Goal: Navigation & Orientation: Understand site structure

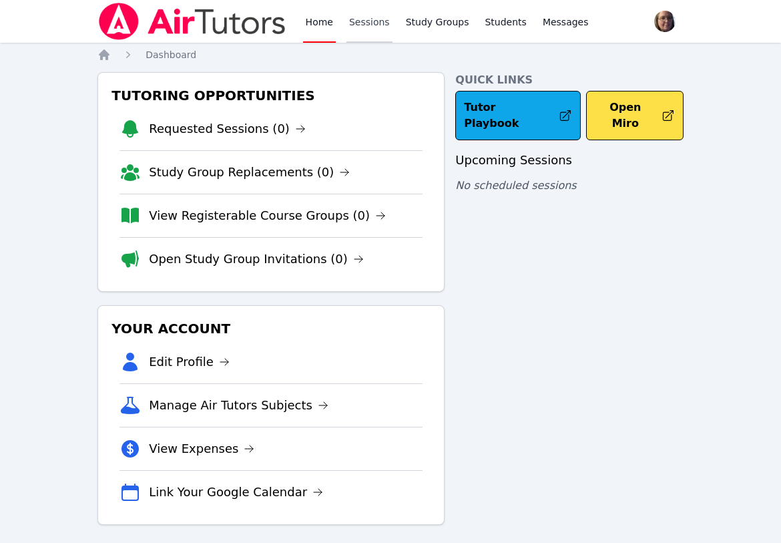
click at [365, 24] on link "Sessions" at bounding box center [370, 21] width 46 height 43
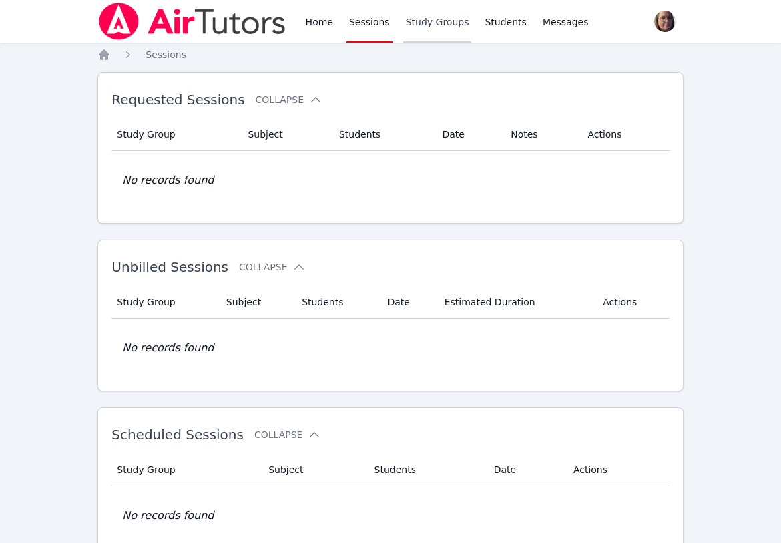
click at [409, 24] on link "Study Groups" at bounding box center [437, 21] width 69 height 43
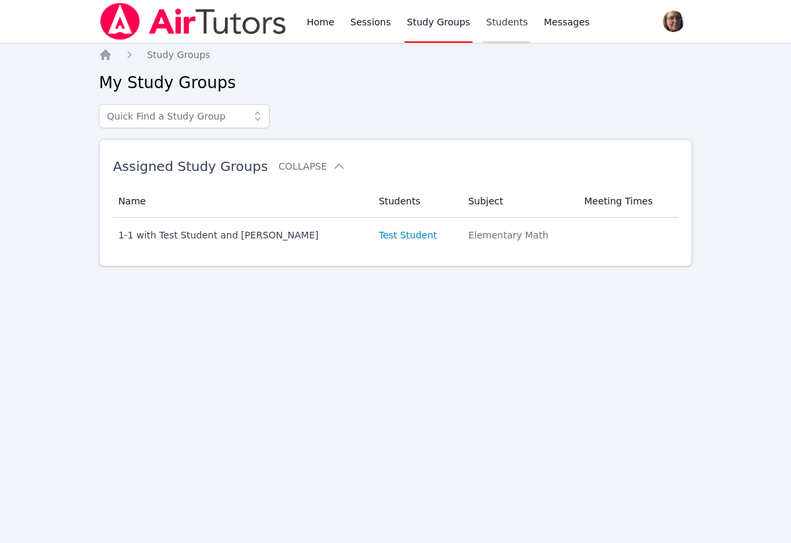
click at [483, 21] on link "Students" at bounding box center [506, 21] width 47 height 43
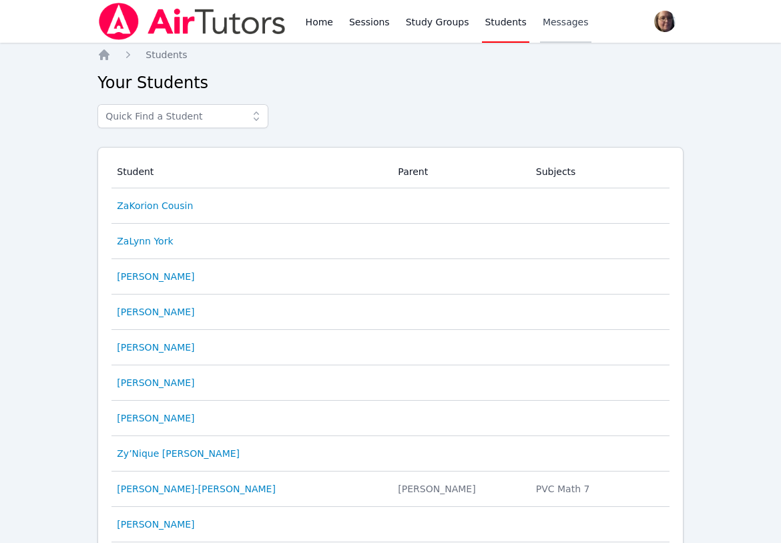
click at [547, 23] on span "Messages" at bounding box center [566, 21] width 46 height 13
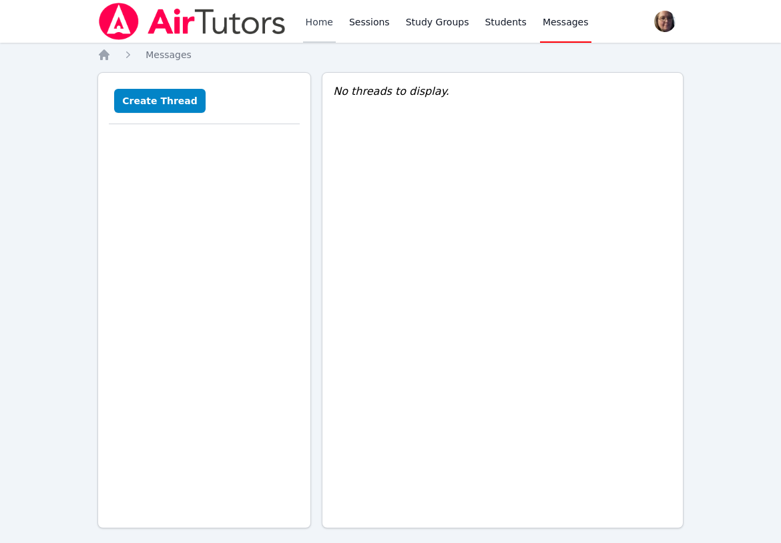
click at [308, 21] on link "Home" at bounding box center [319, 21] width 33 height 43
